Goal: Task Accomplishment & Management: Manage account settings

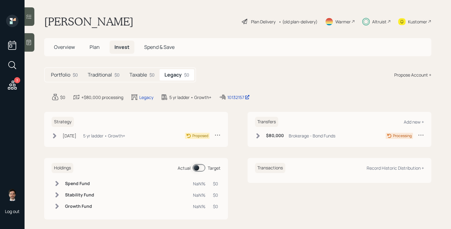
click at [66, 48] on span "Overview" at bounding box center [64, 47] width 21 height 7
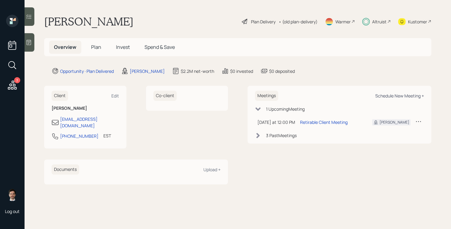
click at [395, 95] on div "Schedule New Meeting +" at bounding box center [399, 96] width 49 height 6
select select "ef6b64e1-8f62-4a74-b865-a7df4b35b836"
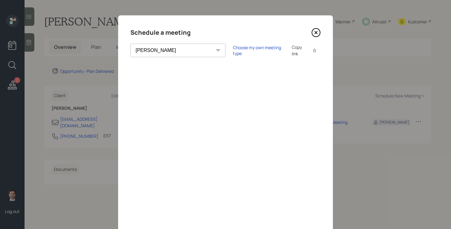
click at [317, 33] on icon at bounding box center [316, 32] width 9 height 9
